Goal: Download file/media

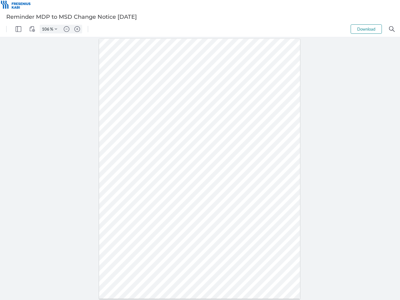
click at [18, 29] on img "Panel" at bounding box center [19, 29] width 6 height 6
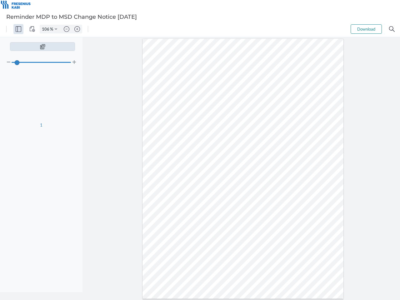
click at [32, 29] on img "View Controls" at bounding box center [32, 29] width 6 height 6
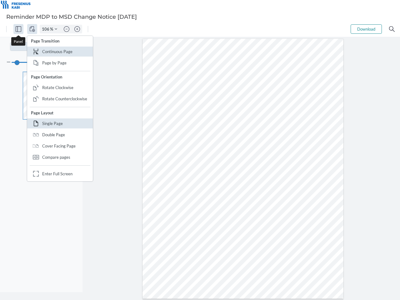
click at [47, 29] on input "106" at bounding box center [45, 29] width 10 height 6
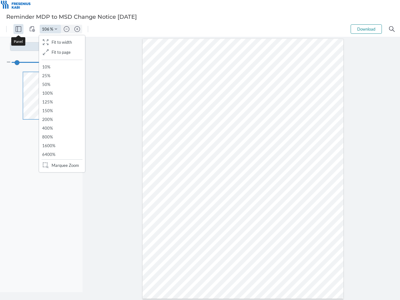
click at [56, 29] on img "Zoom Controls" at bounding box center [56, 29] width 2 height 2
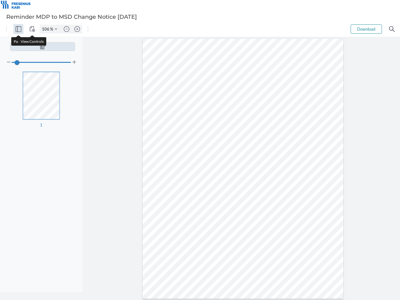
click at [67, 29] on img "Zoom out" at bounding box center [67, 29] width 6 height 6
click at [77, 29] on img "Zoom in" at bounding box center [77, 29] width 6 height 6
type input "106"
click at [366, 29] on button "Download" at bounding box center [365, 28] width 31 height 9
click at [392, 29] on img "Search" at bounding box center [392, 29] width 6 height 6
